Goal: Task Accomplishment & Management: Manage account settings

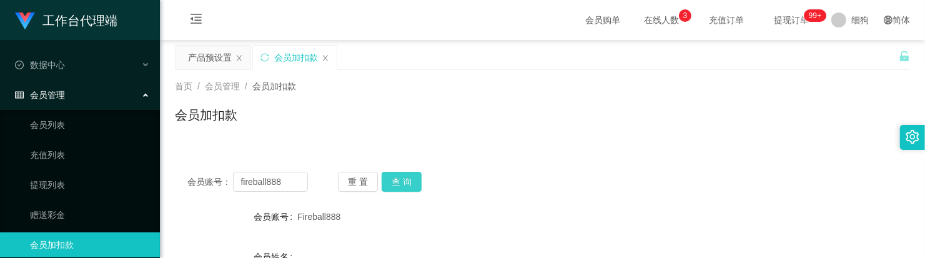
scroll to position [71, 0]
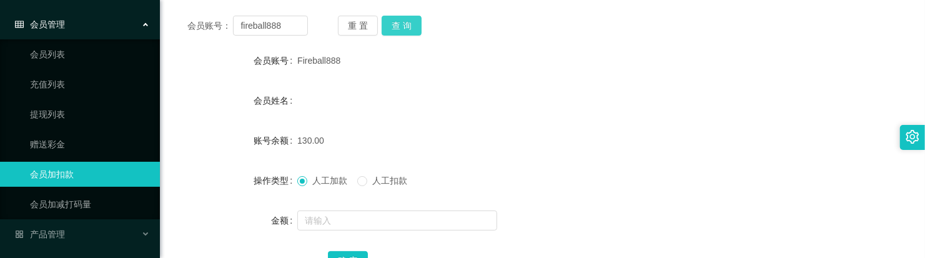
click at [409, 30] on button "查 询" at bounding box center [402, 26] width 40 height 20
click at [367, 184] on span at bounding box center [362, 181] width 10 height 10
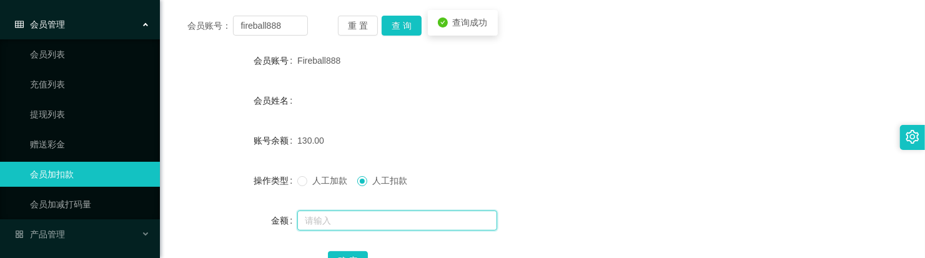
click at [362, 212] on input "text" at bounding box center [397, 221] width 200 height 20
type input "130"
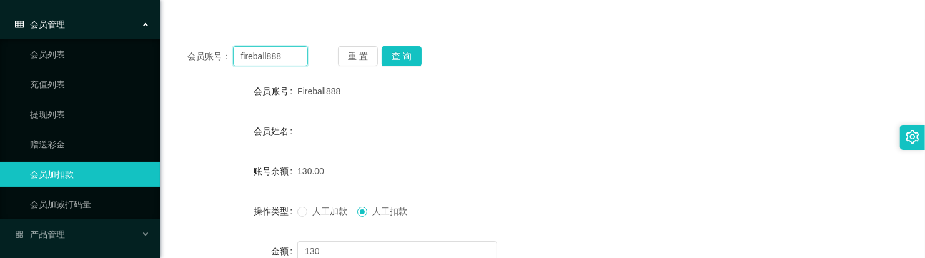
drag, startPoint x: 289, startPoint y: 26, endPoint x: 169, endPoint y: 10, distance: 121.6
click at [175, 10] on div "首页 / 会员管理 / 会员加扣款 / 会员加扣款 会员账号： fireball888 重 置 查 询 会员账号 Fireball888 会员姓名 账号余额 …" at bounding box center [542, 137] width 735 height 387
paste input "Alexlin2281"
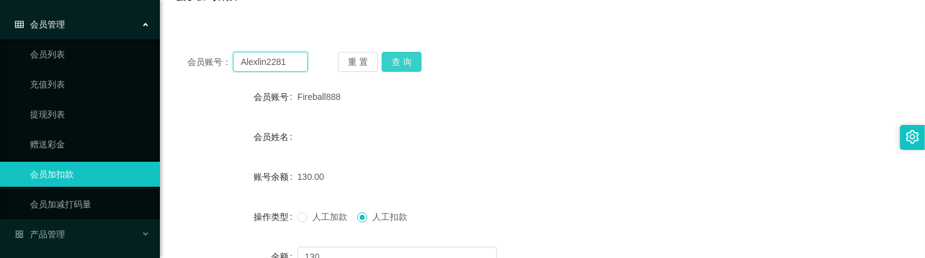
type input "Alexlin2281"
drag, startPoint x: 409, startPoint y: 63, endPoint x: 414, endPoint y: 71, distance: 9.0
click at [409, 64] on button "查 询" at bounding box center [402, 62] width 40 height 20
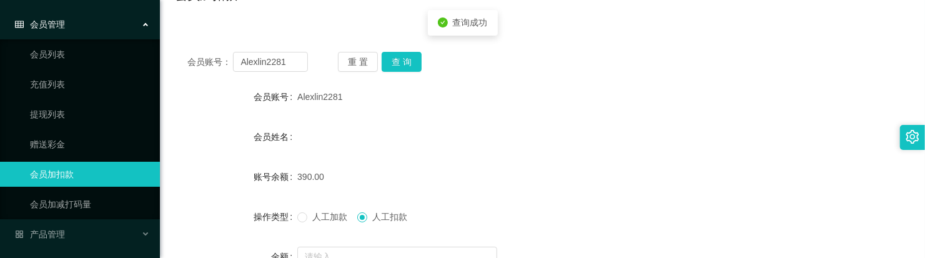
click at [307, 217] on span "人工加款" at bounding box center [329, 217] width 45 height 10
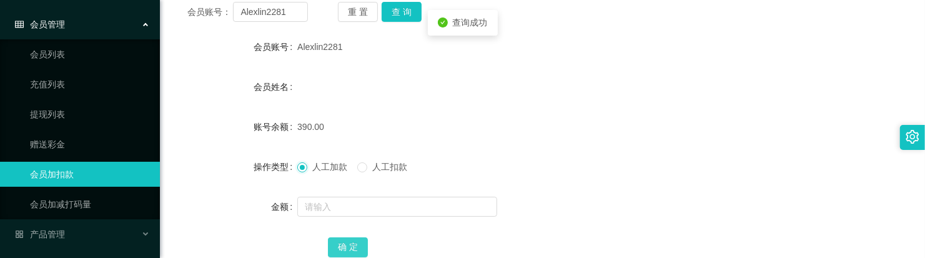
scroll to position [198, 0]
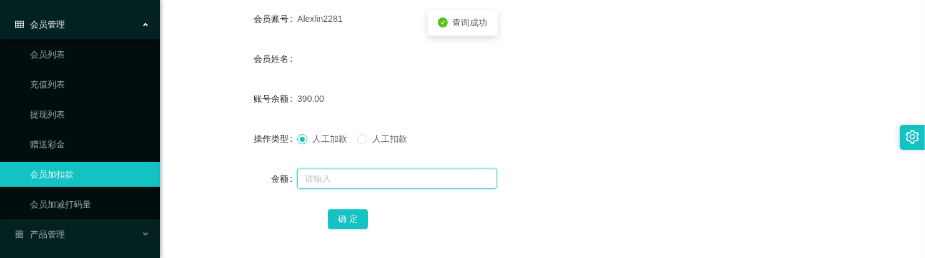
click at [378, 179] on input "text" at bounding box center [397, 179] width 200 height 20
type input "110"
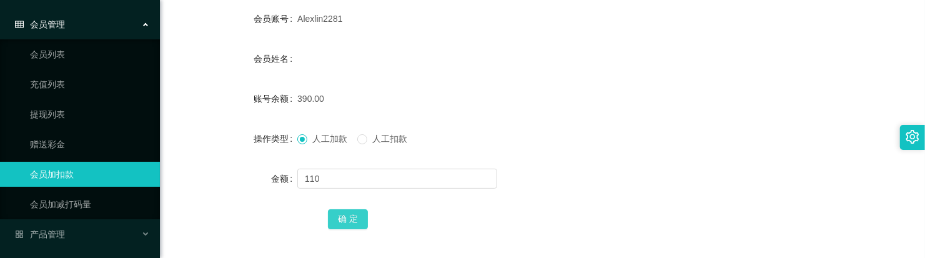
click at [345, 214] on button "确 定" at bounding box center [348, 219] width 40 height 20
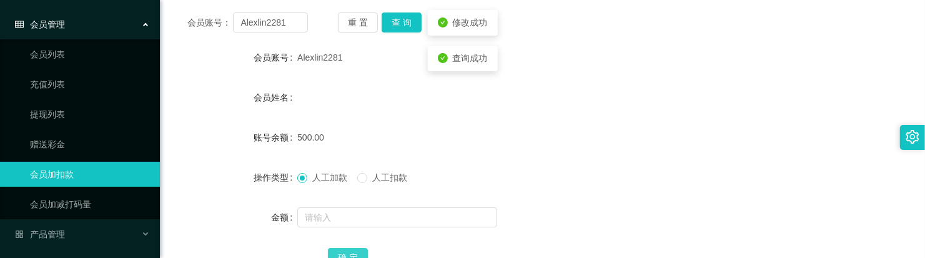
scroll to position [120, 0]
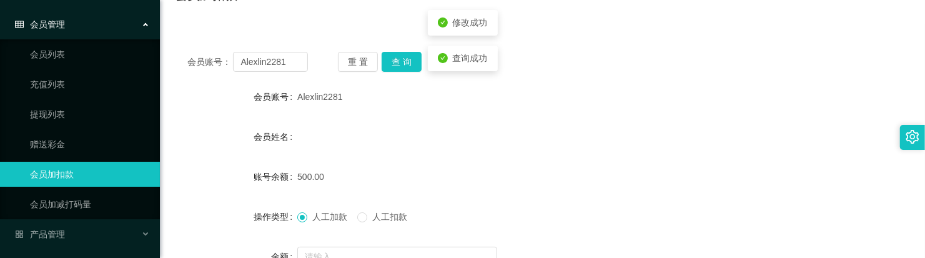
click at [392, 72] on div "会员账号： Alexlin2281 重 置 查 询 会员账号 Alexlin2281 会员姓名 账号余额 500.00 操作类型 人工加款 人工扣款 金额 确…" at bounding box center [542, 187] width 735 height 297
click at [394, 66] on button "查 询" at bounding box center [402, 62] width 40 height 20
click at [406, 138] on div "会员姓名" at bounding box center [542, 136] width 735 height 25
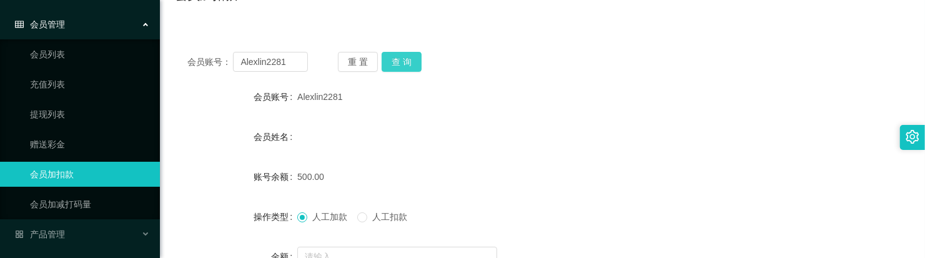
click at [419, 66] on button "查 询" at bounding box center [402, 62] width 40 height 20
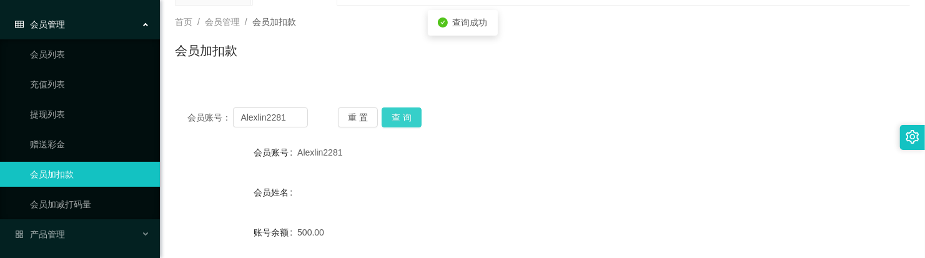
scroll to position [0, 0]
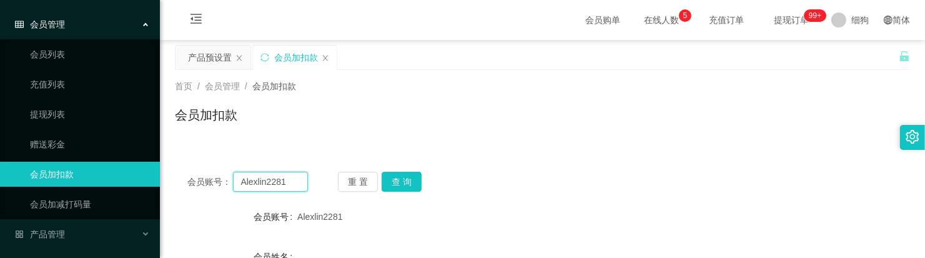
drag, startPoint x: 298, startPoint y: 176, endPoint x: 182, endPoint y: 146, distance: 119.4
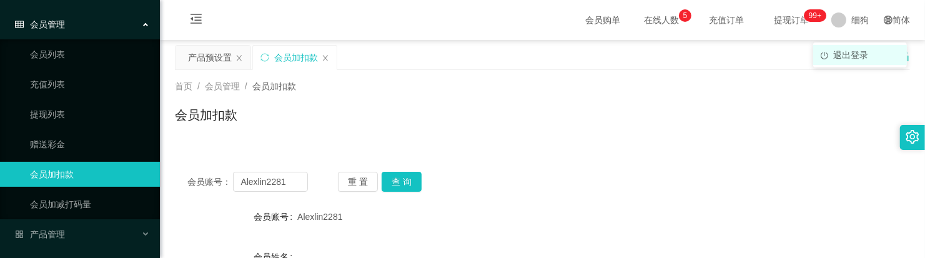
click at [853, 55] on span "退出登录" at bounding box center [850, 55] width 35 height 10
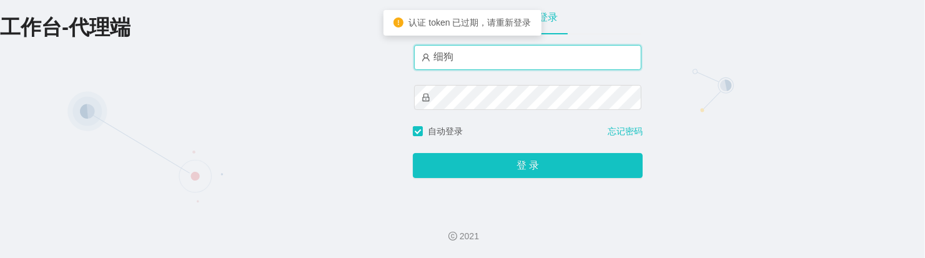
click at [532, 62] on input "细狗" at bounding box center [527, 57] width 227 height 25
type input "admin"
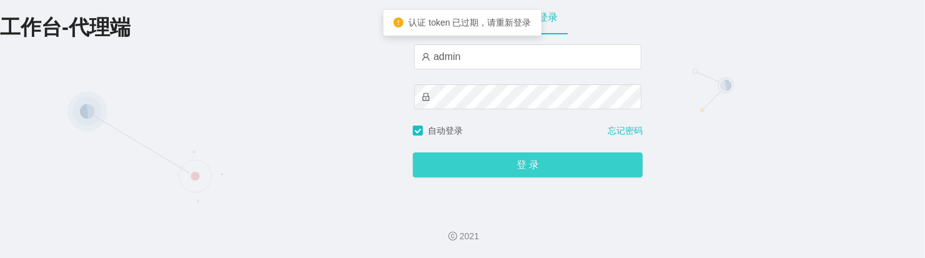
click at [522, 157] on button "登 录" at bounding box center [528, 164] width 230 height 25
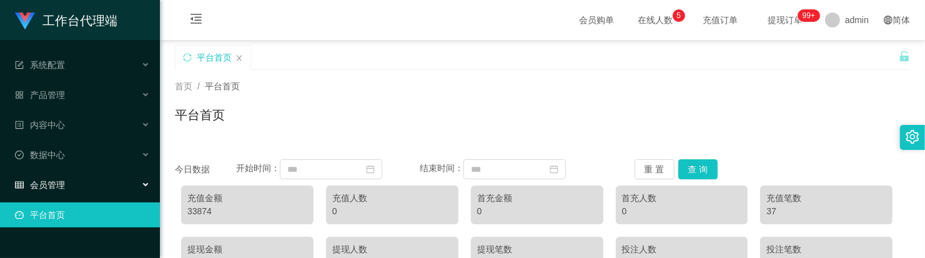
click at [87, 181] on div "会员管理" at bounding box center [80, 184] width 160 height 25
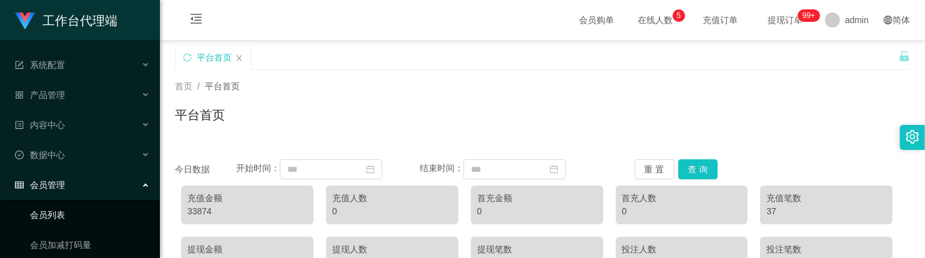
click at [64, 216] on link "会员列表" at bounding box center [90, 214] width 120 height 25
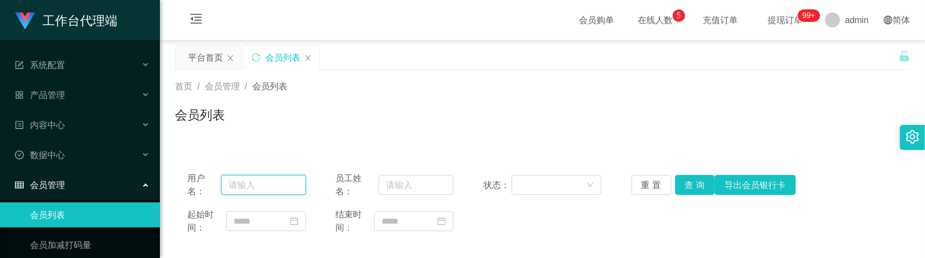
click at [263, 189] on input "text" at bounding box center [263, 185] width 85 height 20
paste input "Alexlin2281"
type input "Alexlin2281"
click at [694, 188] on button "查 询" at bounding box center [695, 185] width 40 height 20
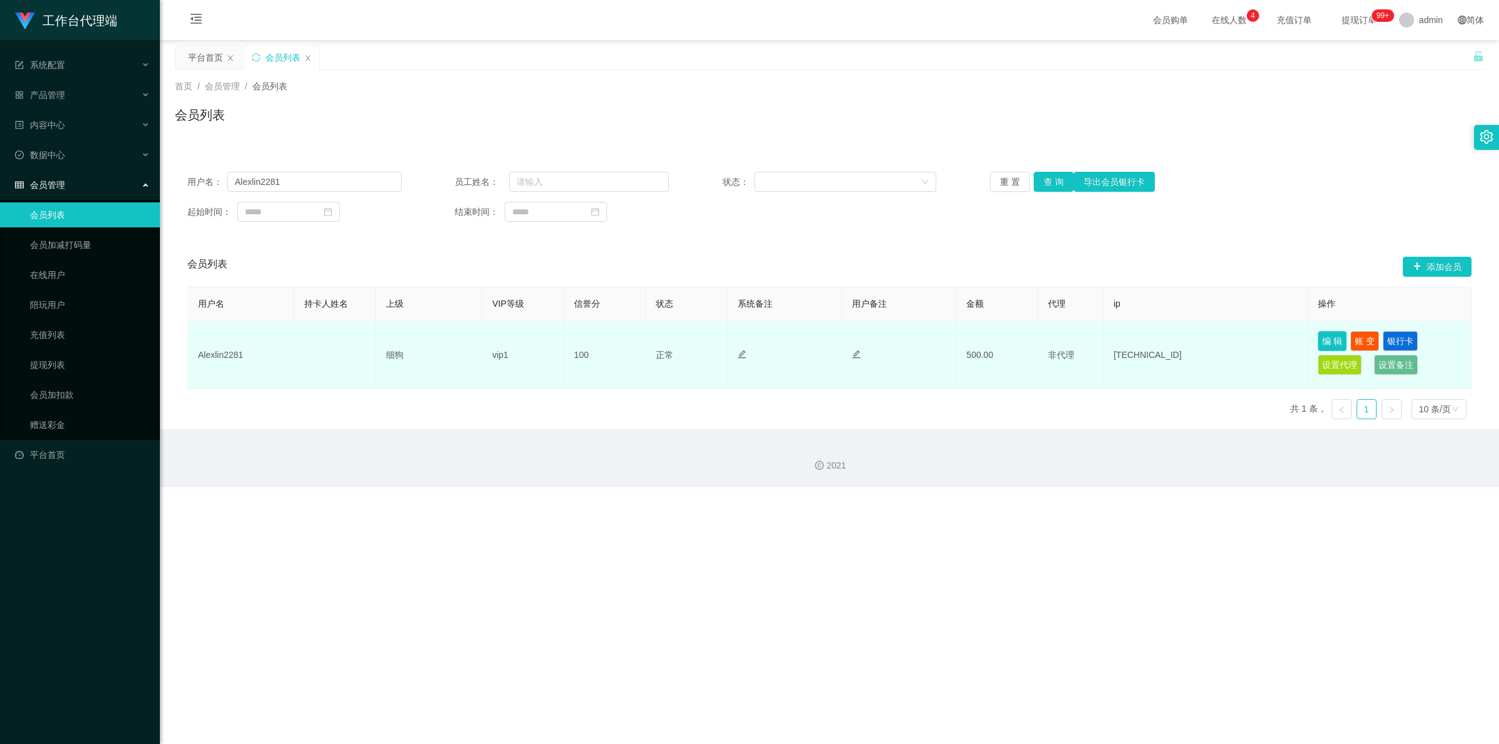
click at [924, 257] on button "编 辑" at bounding box center [1332, 341] width 29 height 20
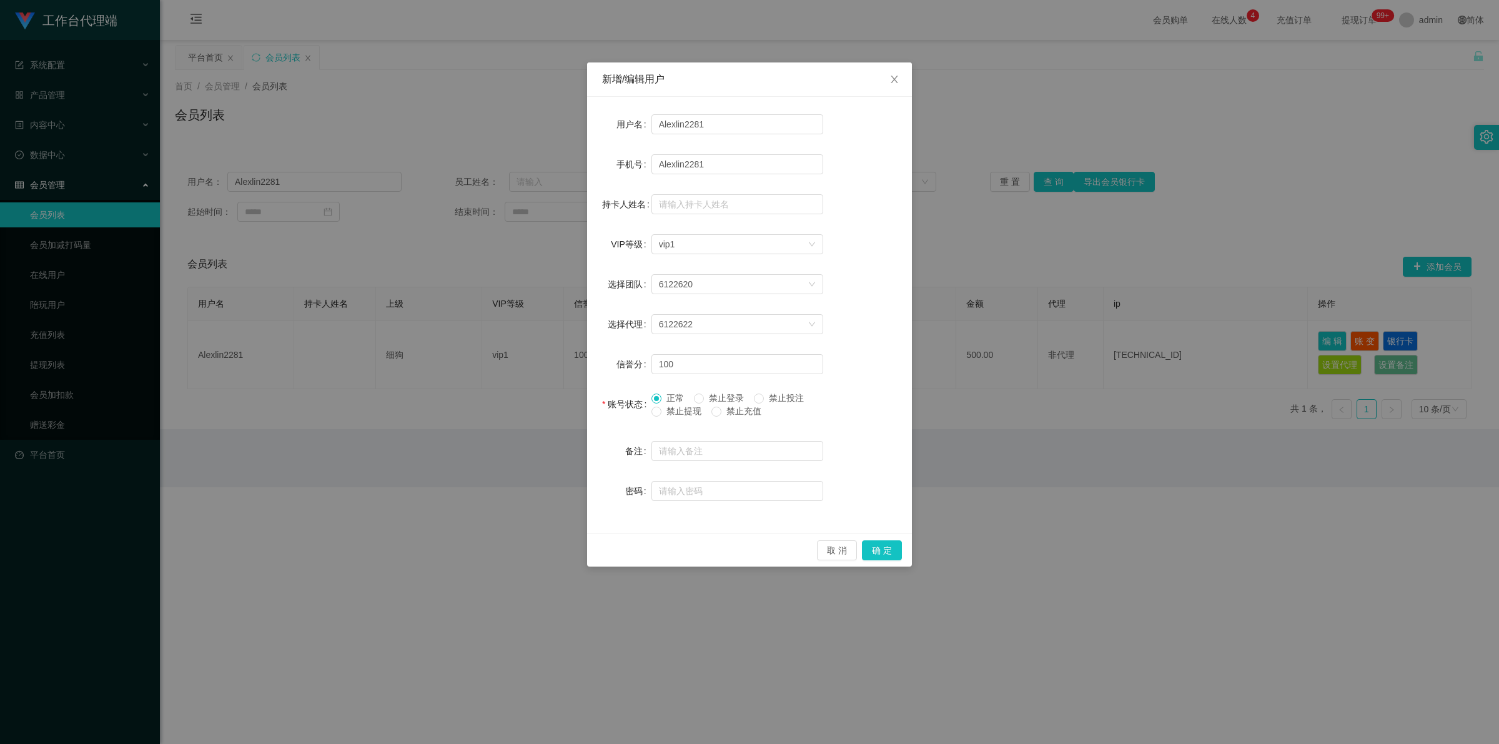
click at [685, 257] on span "禁止提现" at bounding box center [684, 411] width 45 height 10
click at [873, 257] on button "确 定" at bounding box center [882, 550] width 40 height 20
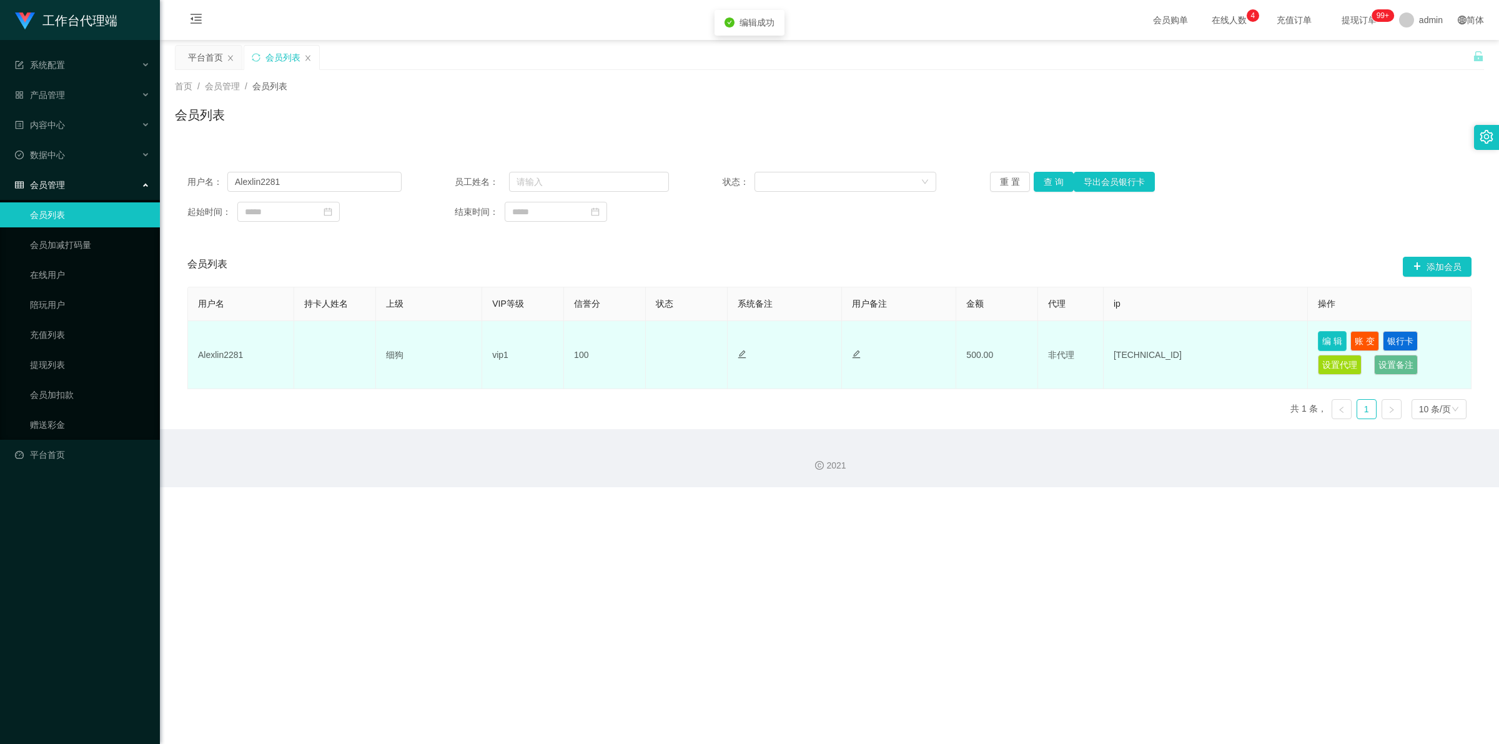
click at [924, 257] on button "编 辑" at bounding box center [1332, 341] width 29 height 20
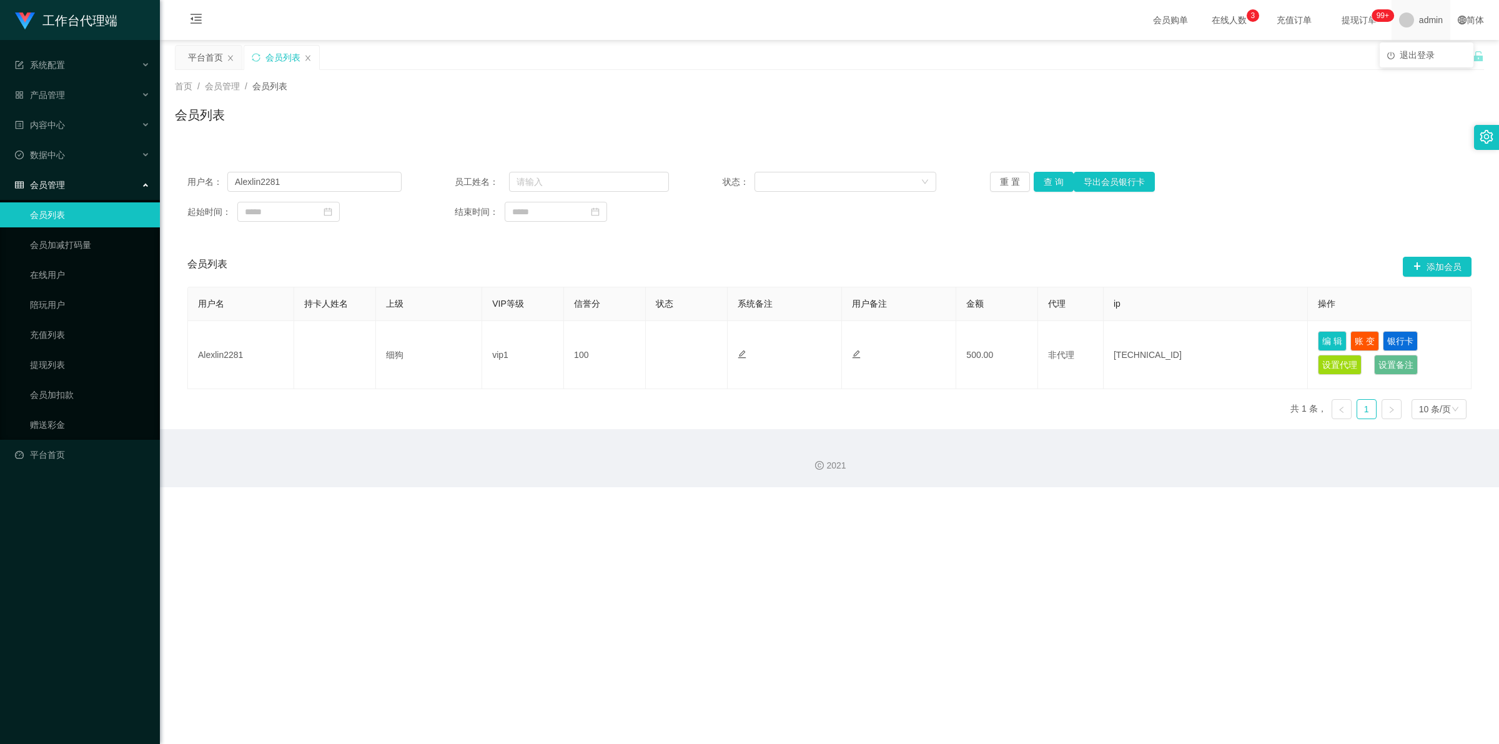
click at [924, 17] on div "admin" at bounding box center [1421, 20] width 59 height 40
click at [924, 61] on li "退出登录" at bounding box center [1427, 55] width 94 height 20
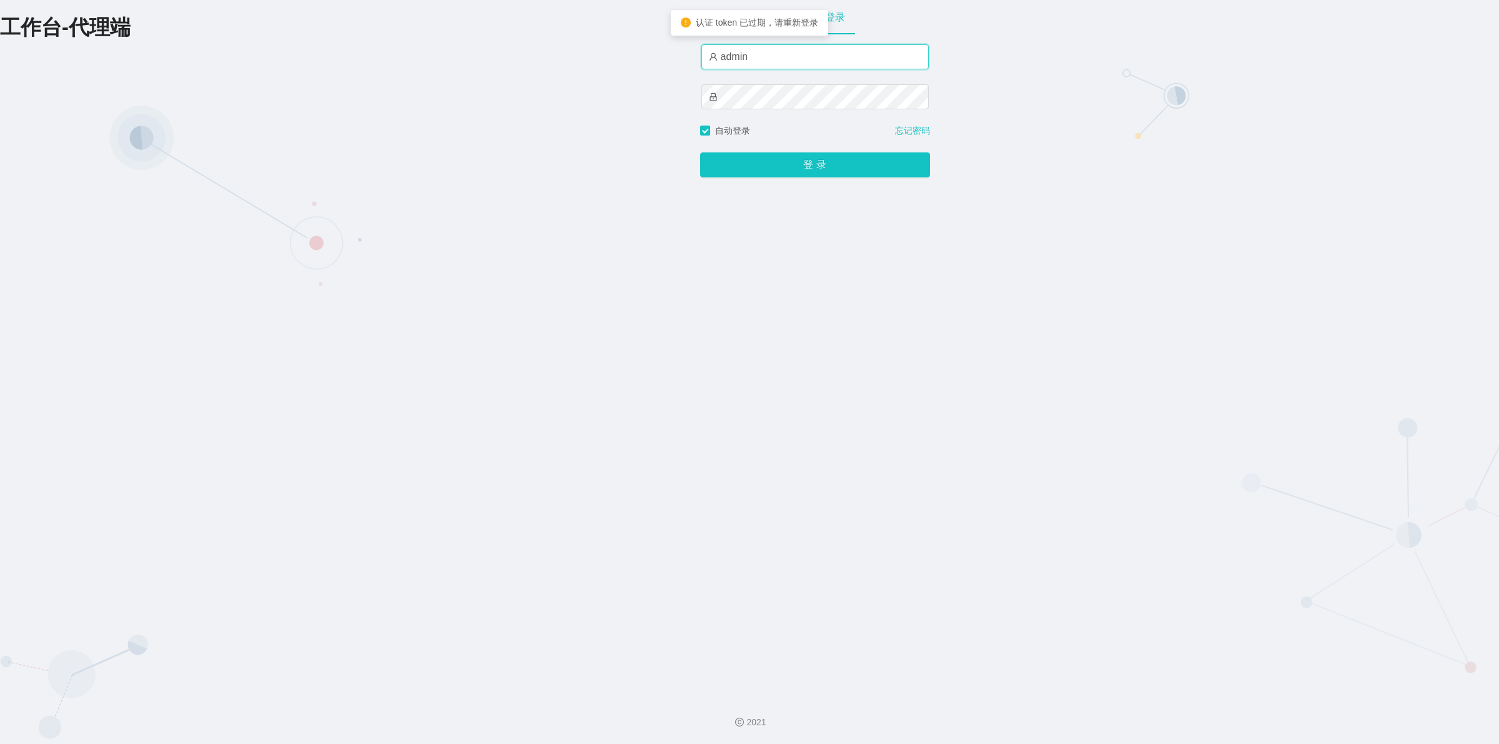
click at [776, 51] on input "admin" at bounding box center [814, 56] width 227 height 25
type input "细狗"
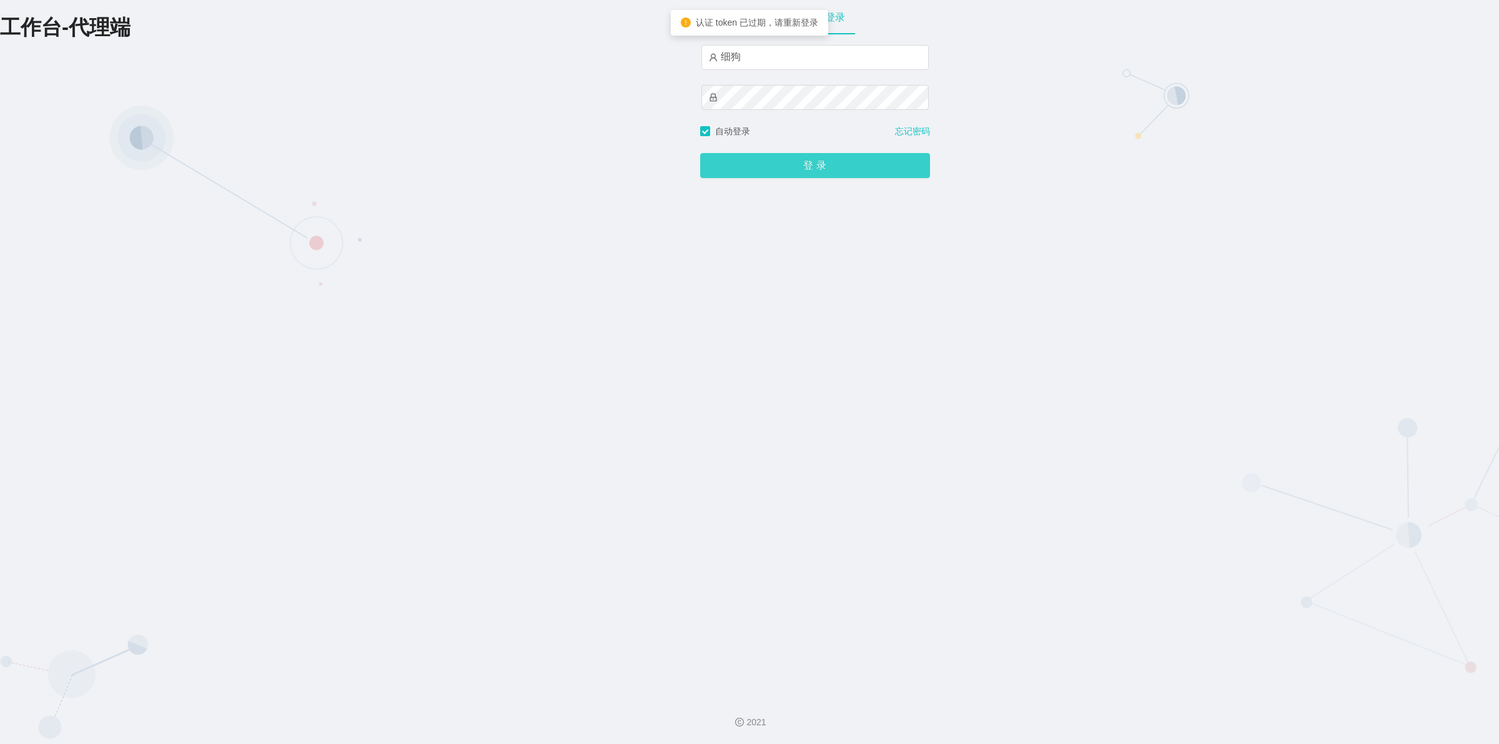
click at [809, 166] on button "登 录" at bounding box center [815, 165] width 230 height 25
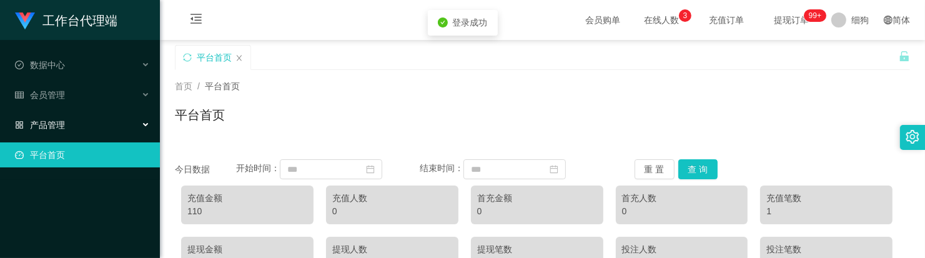
click at [82, 129] on div "产品管理" at bounding box center [80, 124] width 160 height 25
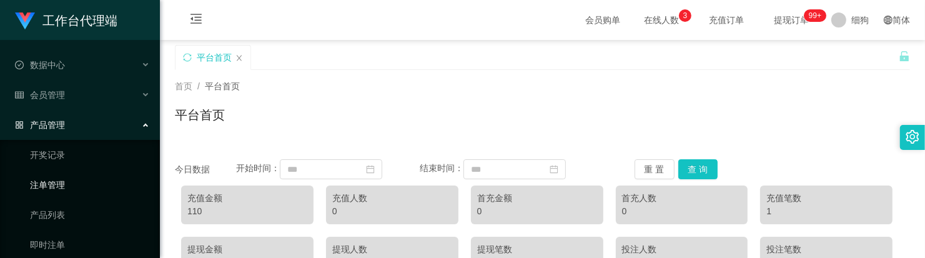
scroll to position [71, 0]
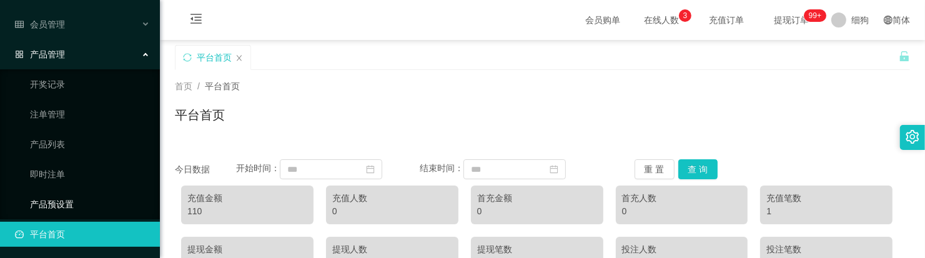
click at [81, 209] on link "产品预设置" at bounding box center [90, 204] width 120 height 25
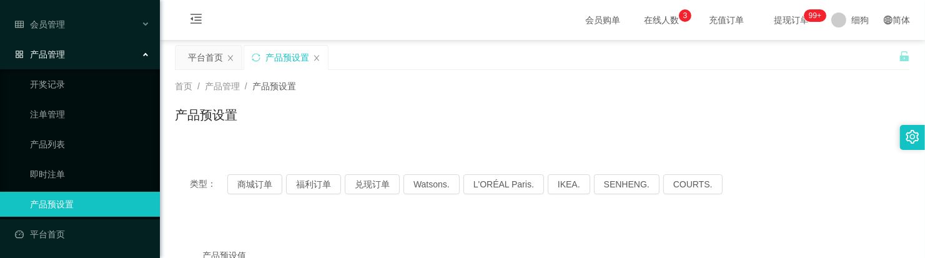
click at [63, 53] on span "产品管理" at bounding box center [40, 54] width 50 height 10
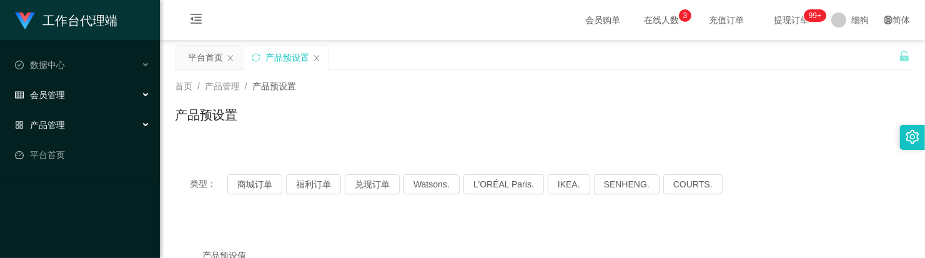
click at [70, 92] on div "会员管理" at bounding box center [80, 94] width 160 height 25
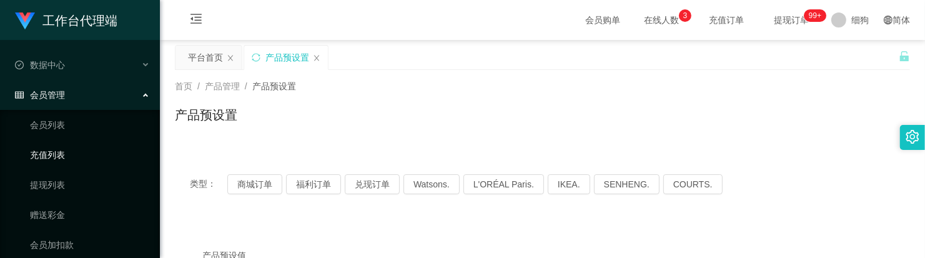
scroll to position [78, 0]
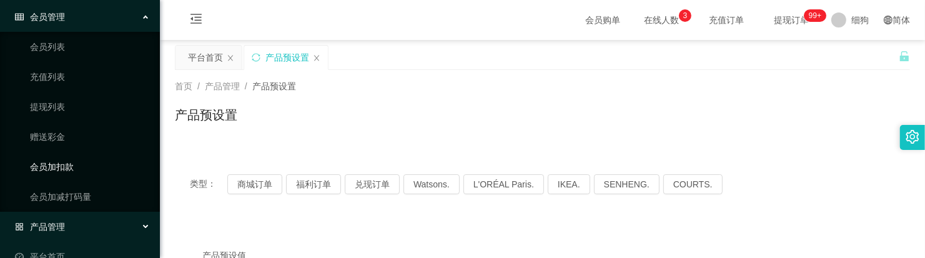
click at [74, 170] on link "会员加扣款" at bounding box center [90, 166] width 120 height 25
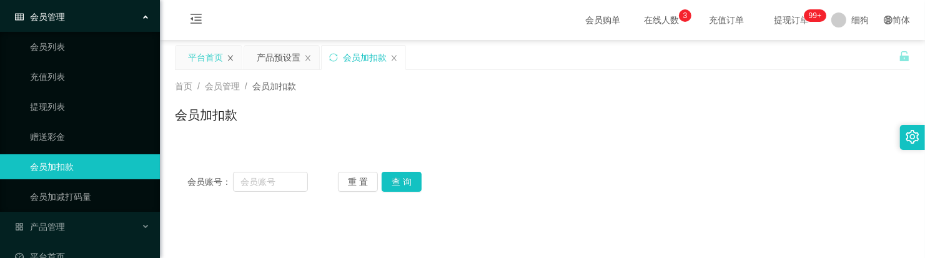
click at [231, 57] on icon "图标: close" at bounding box center [230, 57] width 7 height 7
click at [422, 126] on div "会员加扣款" at bounding box center [542, 120] width 735 height 29
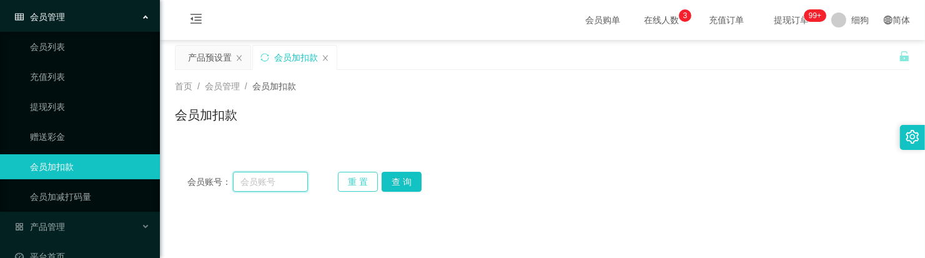
drag, startPoint x: 272, startPoint y: 182, endPoint x: 365, endPoint y: 180, distance: 93.1
click at [272, 182] on input "text" at bounding box center [270, 182] width 74 height 20
paste input "Alexlin2281"
type input "Alexlin2281"
click at [408, 176] on button "查 询" at bounding box center [402, 182] width 40 height 20
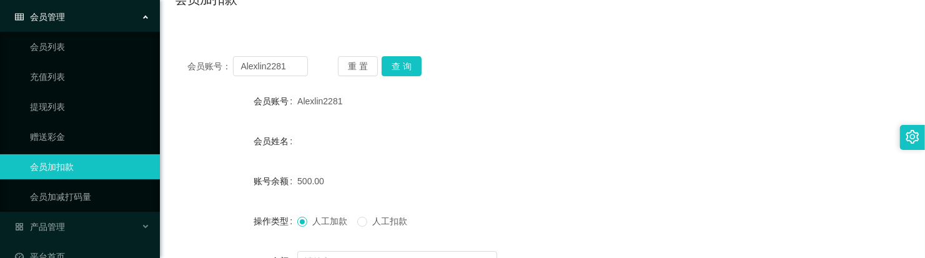
scroll to position [156, 0]
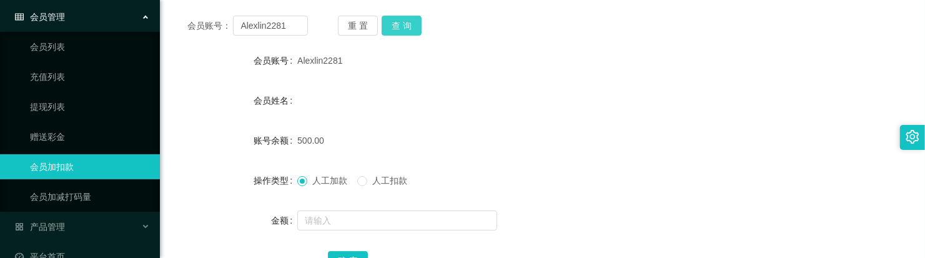
click at [392, 26] on button "查 询" at bounding box center [402, 26] width 40 height 20
drag, startPoint x: 466, startPoint y: 161, endPoint x: 493, endPoint y: 114, distance: 54.3
click at [466, 161] on form "会员账号 Alexlin2281 会员姓名 账号余额 500.00 操作类型 人工加款 人工扣款 金额 确 定" at bounding box center [542, 160] width 735 height 225
drag, startPoint x: 233, startPoint y: 107, endPoint x: 259, endPoint y: 64, distance: 49.9
click at [233, 107] on div "会员姓名" at bounding box center [236, 100] width 122 height 25
